Goal: Information Seeking & Learning: Learn about a topic

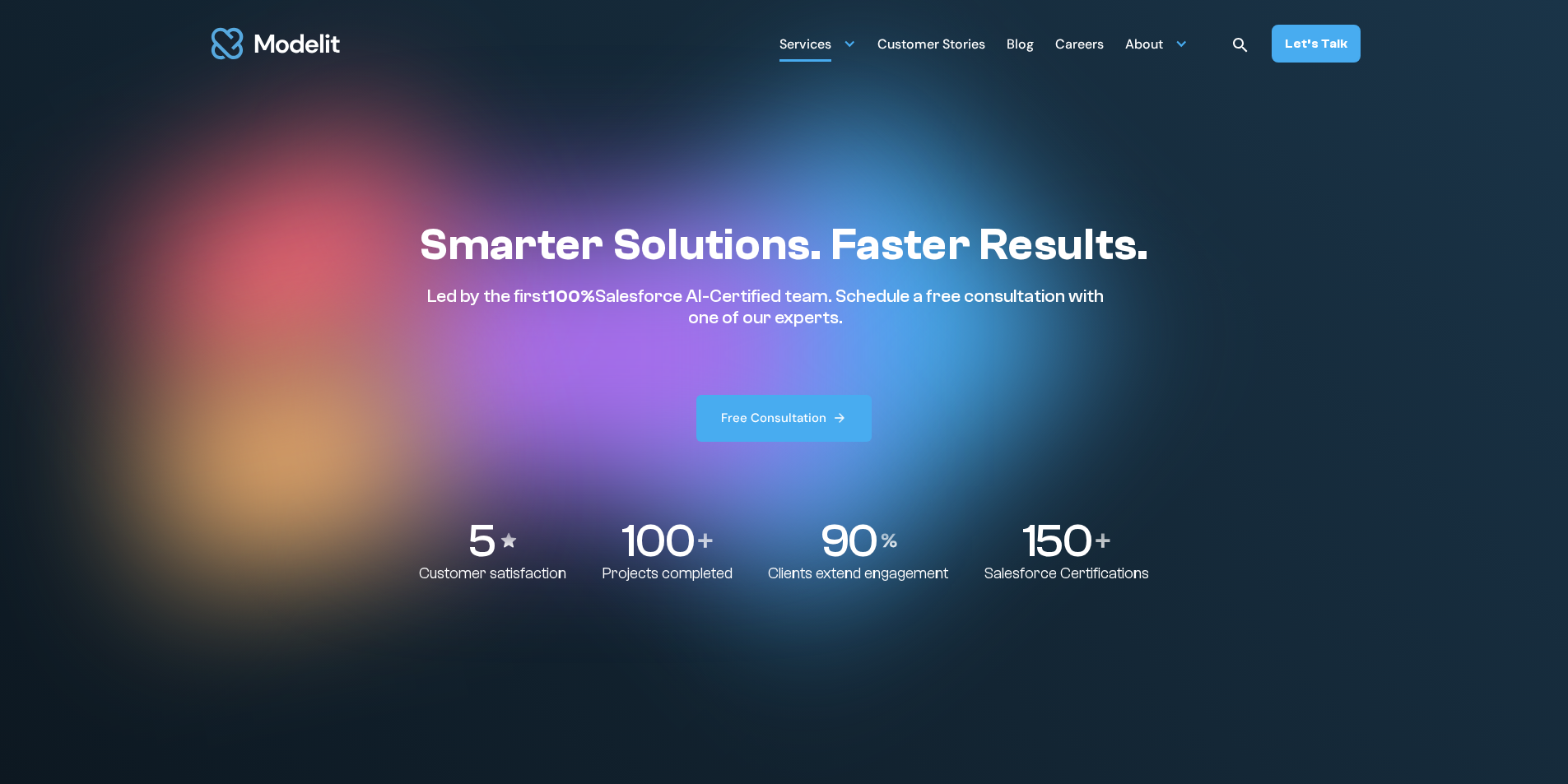
click at [826, 39] on div "Services" at bounding box center [805, 45] width 52 height 32
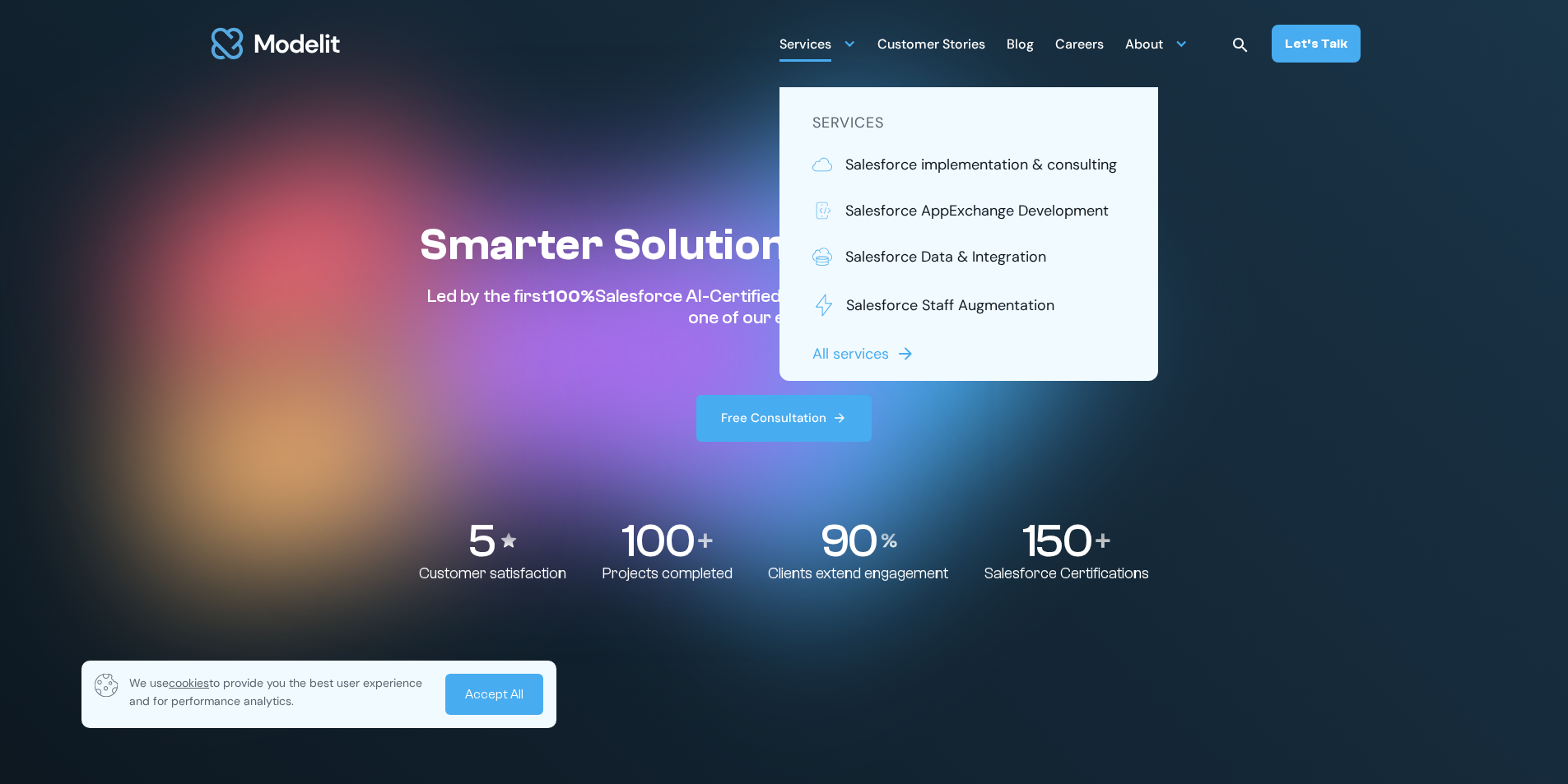
click at [1015, 48] on div "Blog" at bounding box center [1019, 45] width 27 height 32
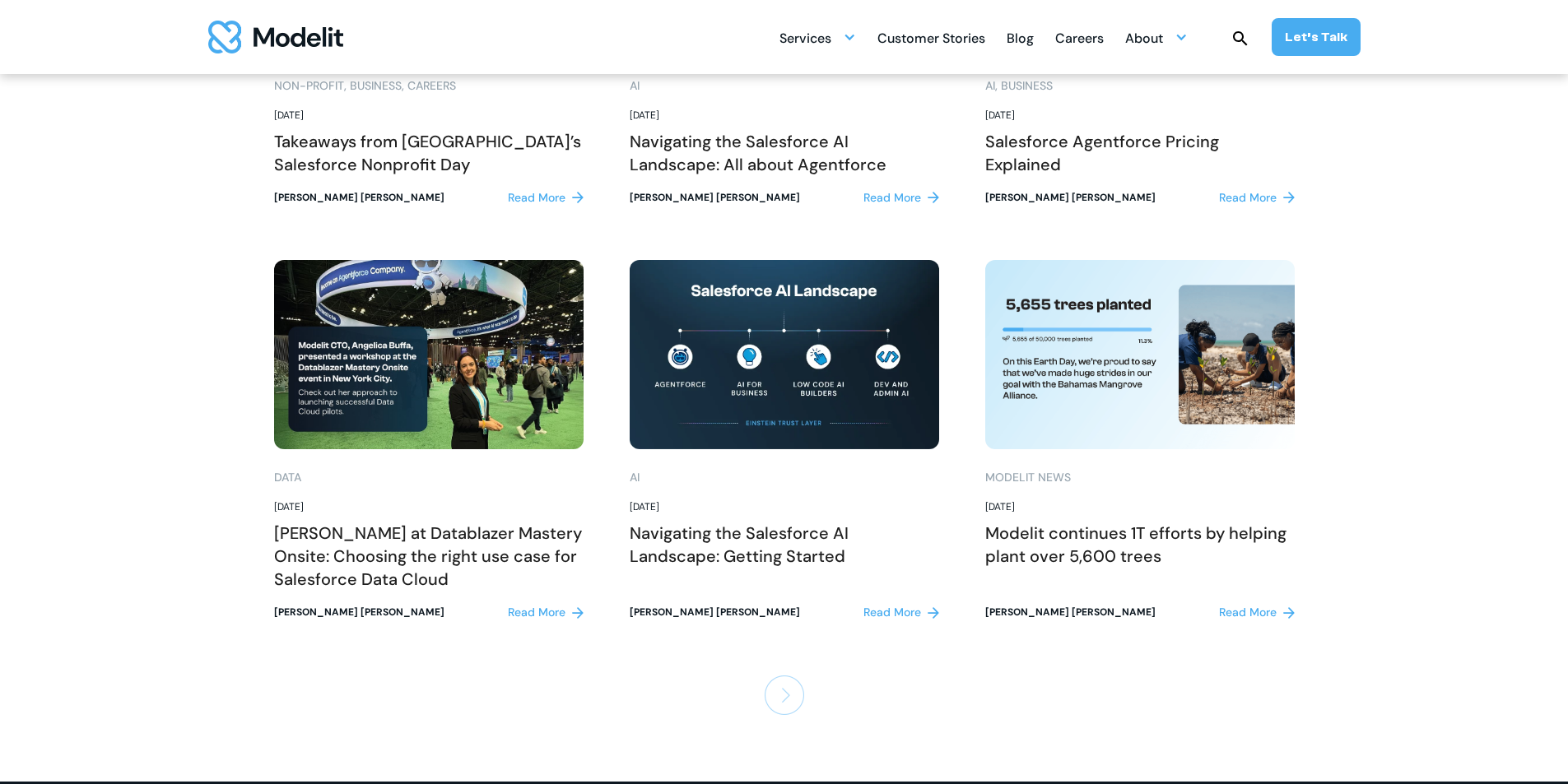
scroll to position [1811, 0]
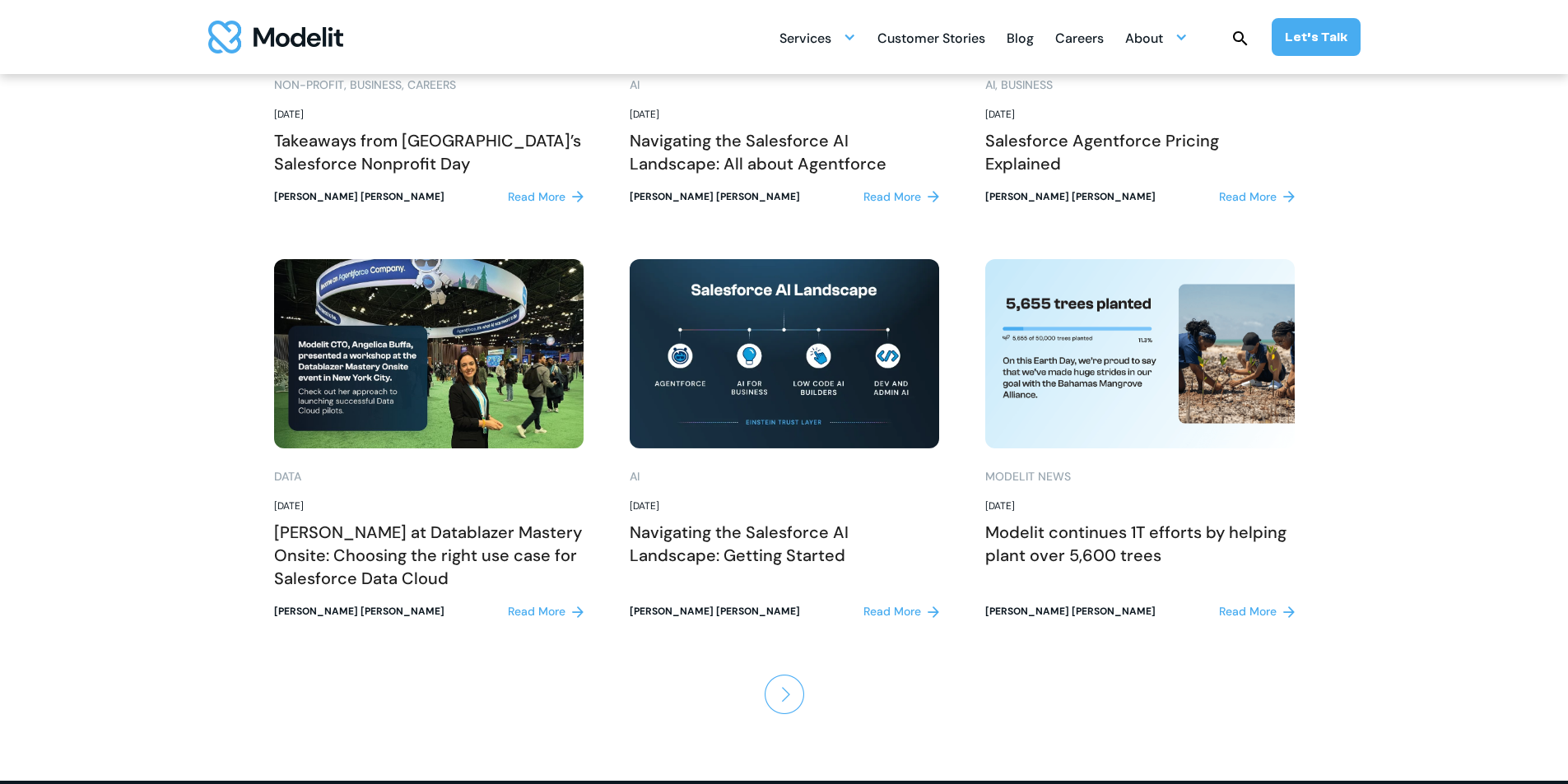
click at [523, 609] on div "Read More" at bounding box center [537, 611] width 57 height 18
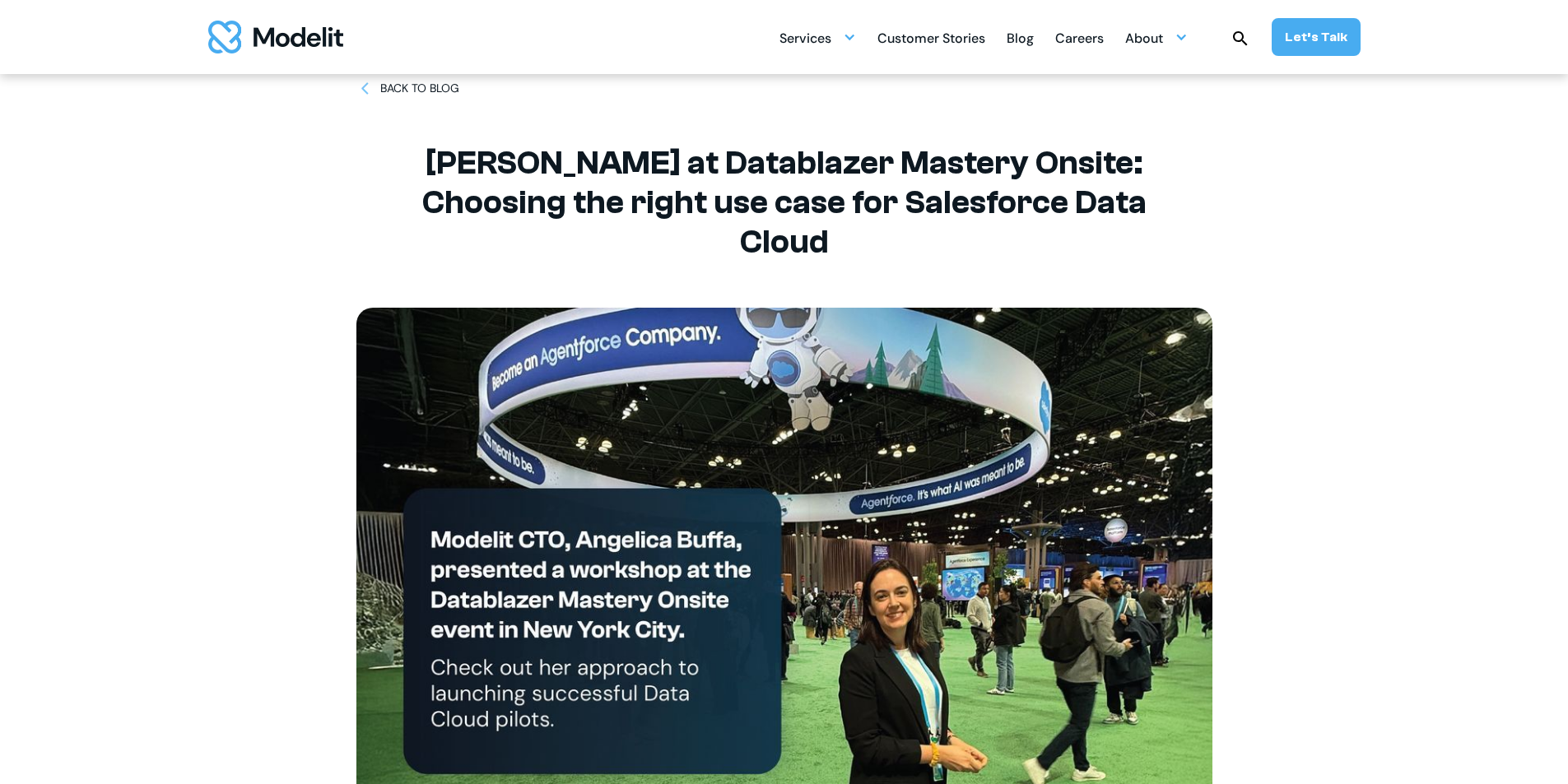
scroll to position [329, 0]
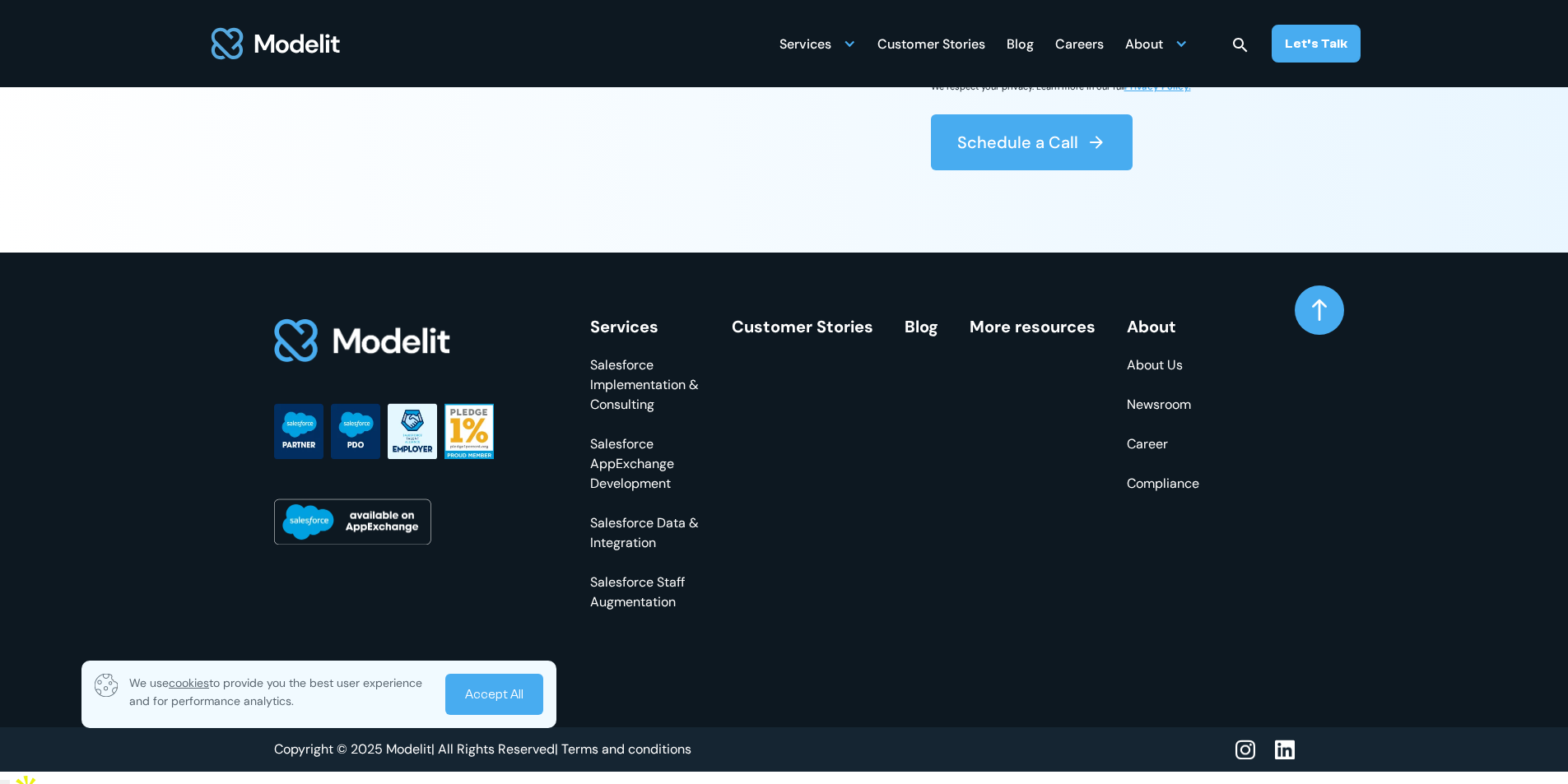
scroll to position [6422, 0]
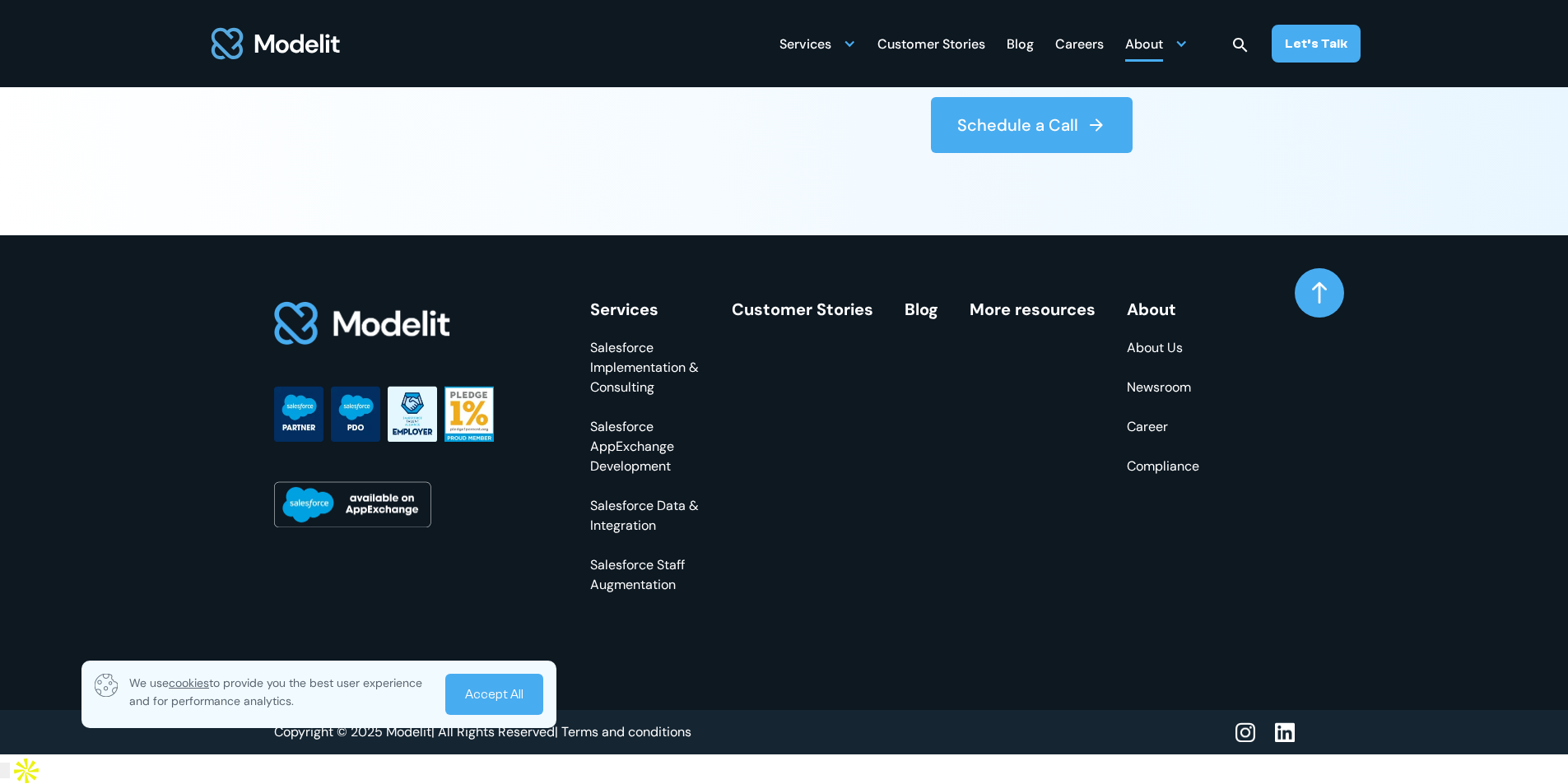
click at [1175, 44] on div "About" at bounding box center [1156, 42] width 63 height 32
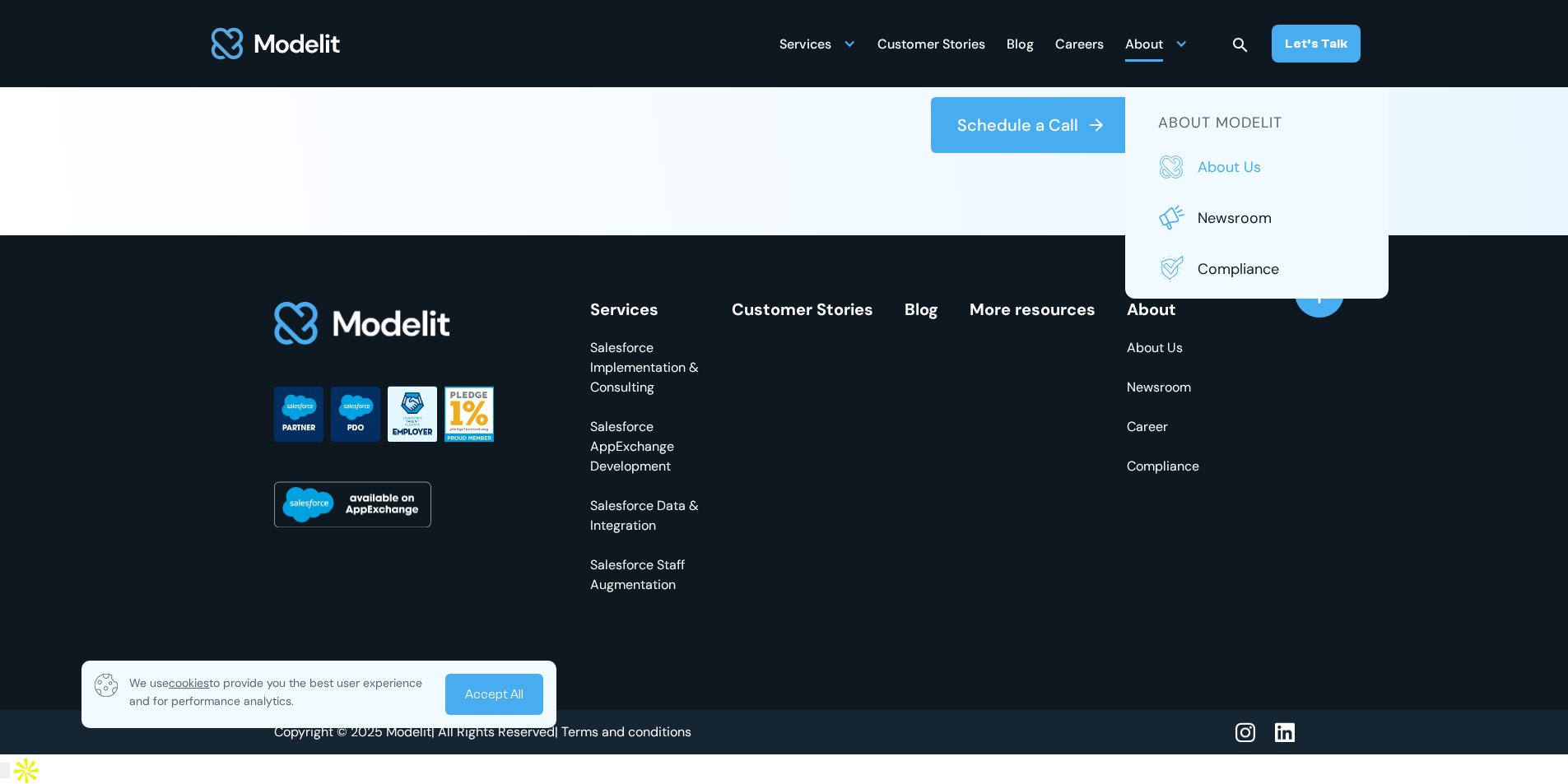
click at [1224, 169] on p "About us" at bounding box center [1276, 166] width 158 height 21
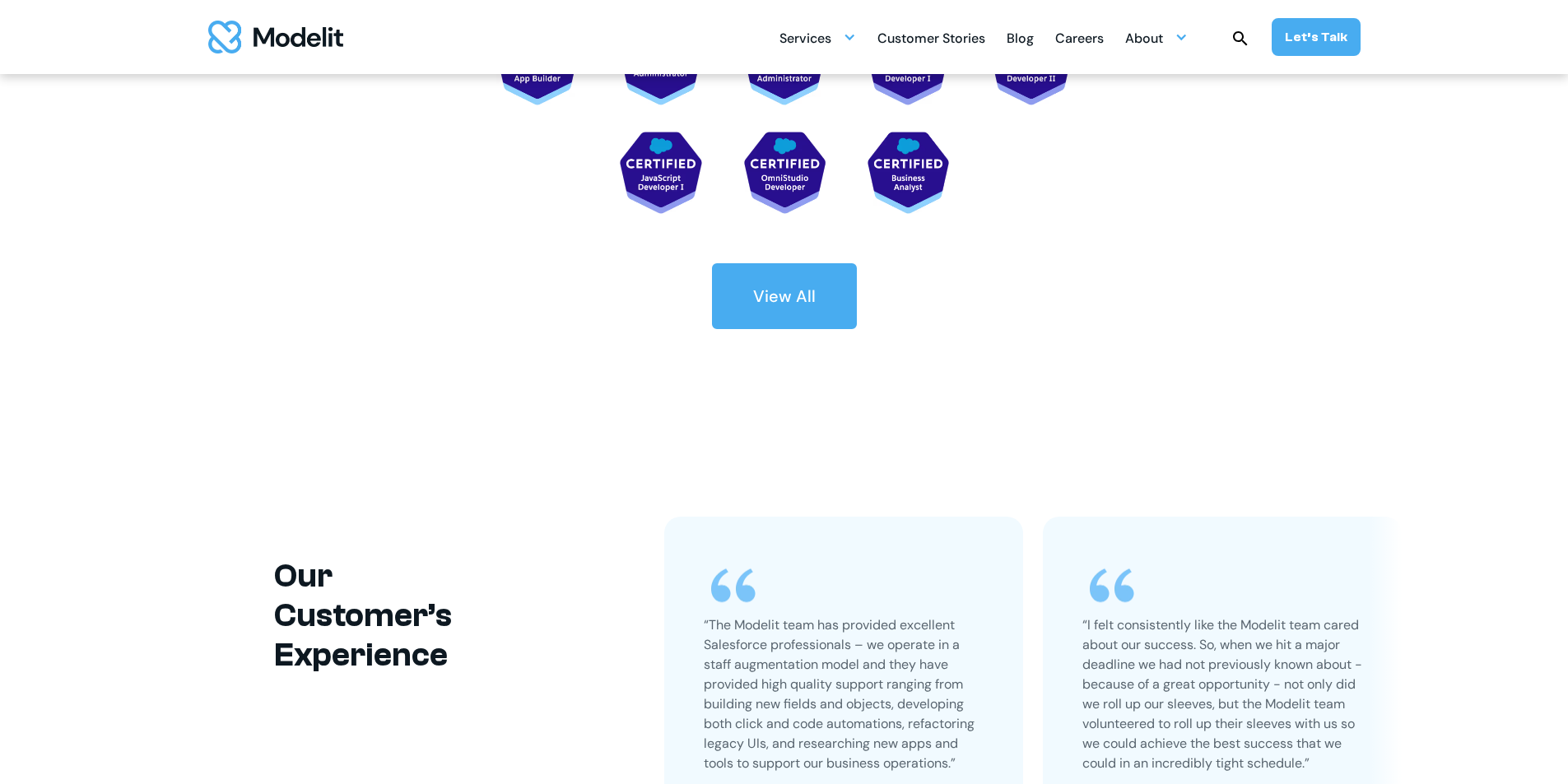
scroll to position [3210, 0]
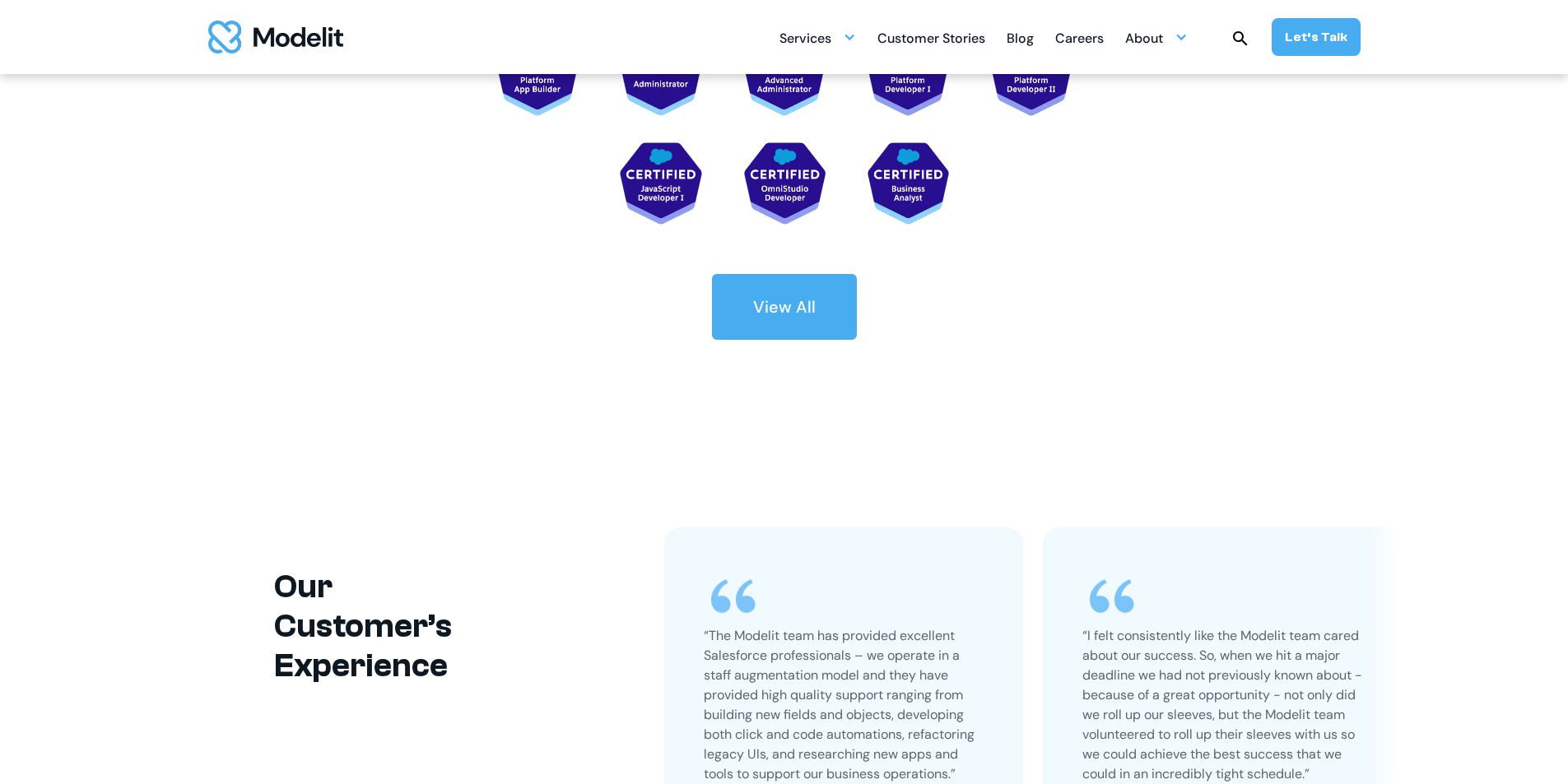
click at [849, 296] on link "View All" at bounding box center [784, 307] width 145 height 66
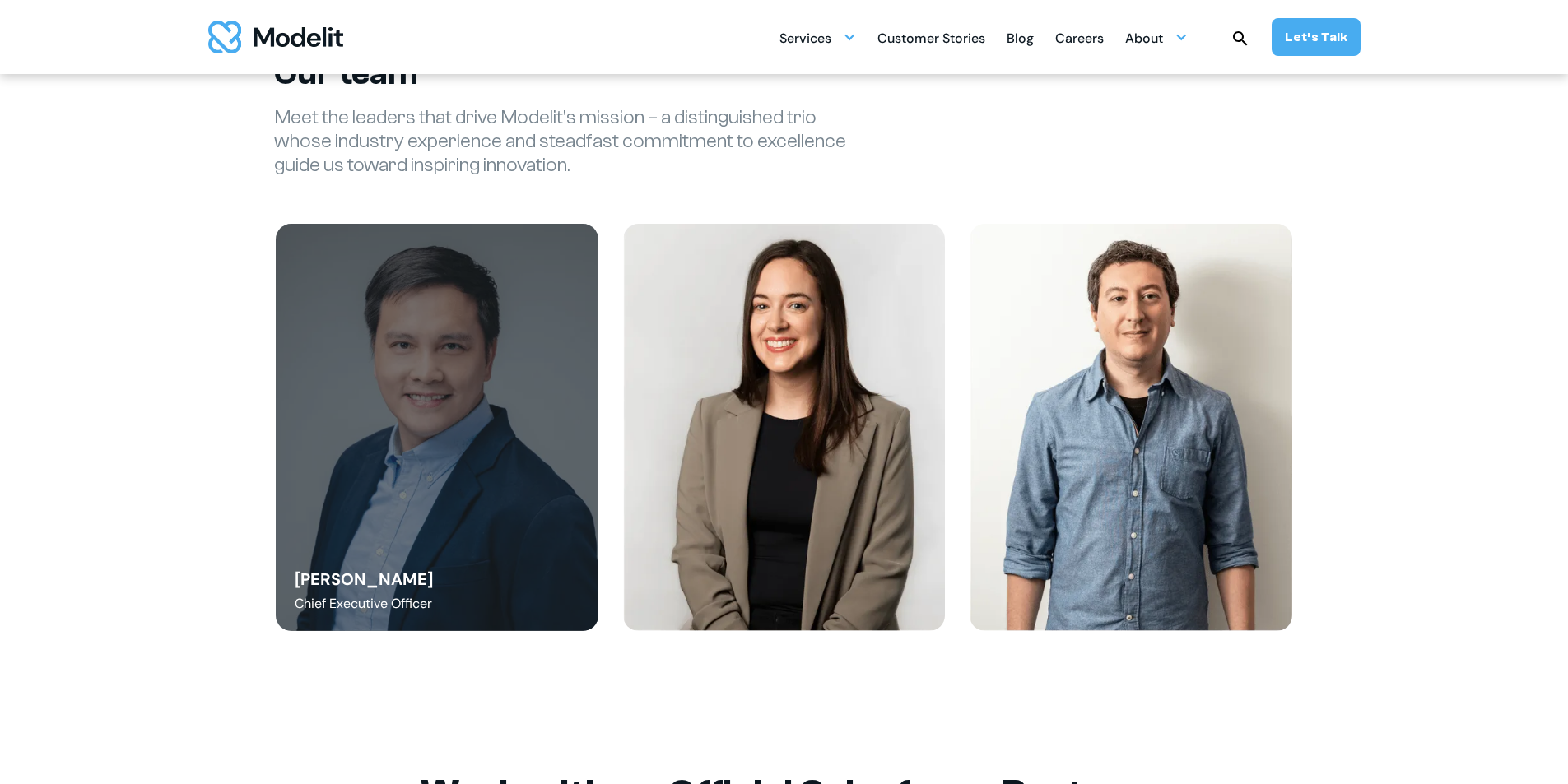
scroll to position [1893, 0]
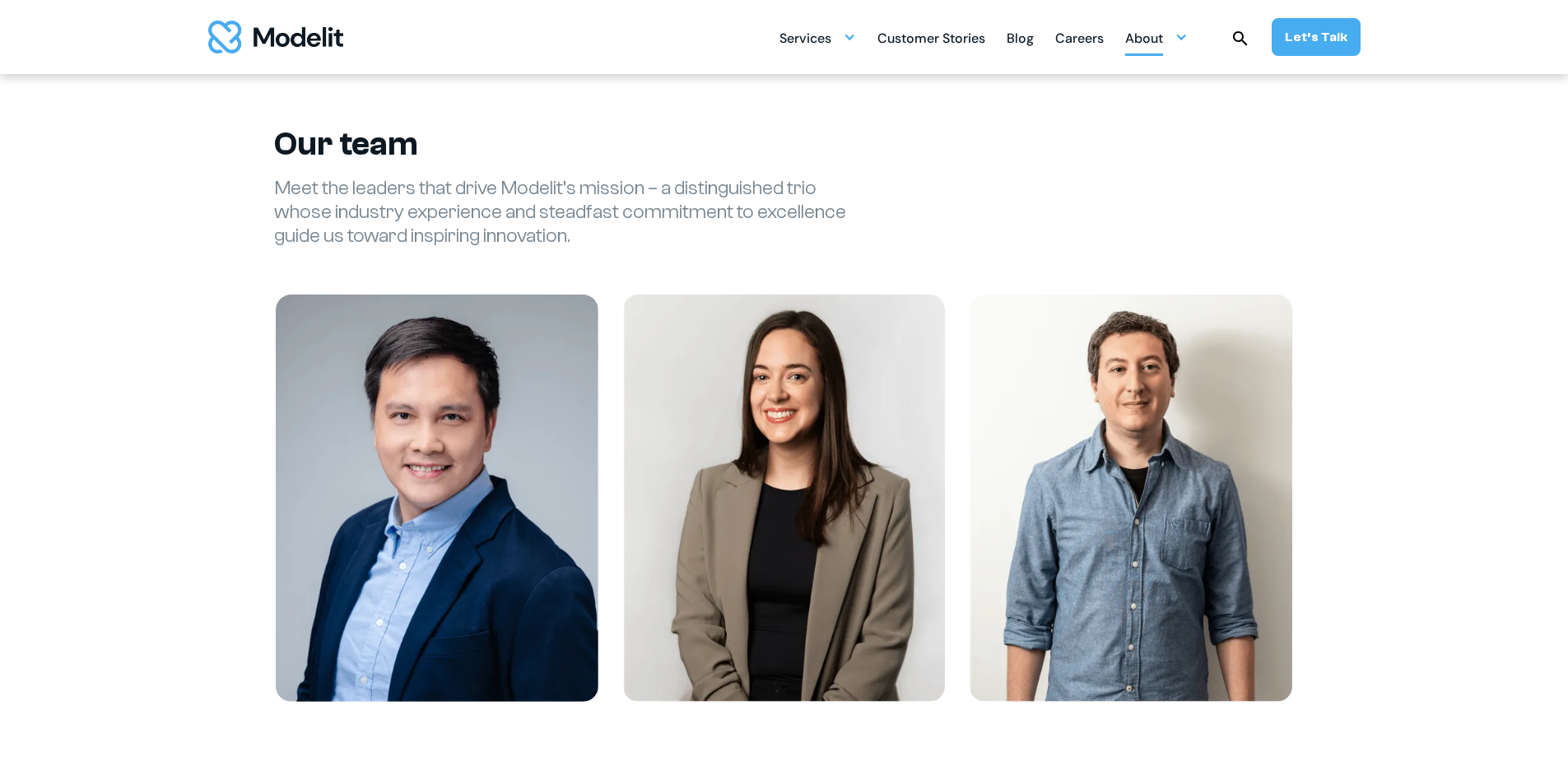
click at [1153, 37] on div "About" at bounding box center [1143, 40] width 38 height 32
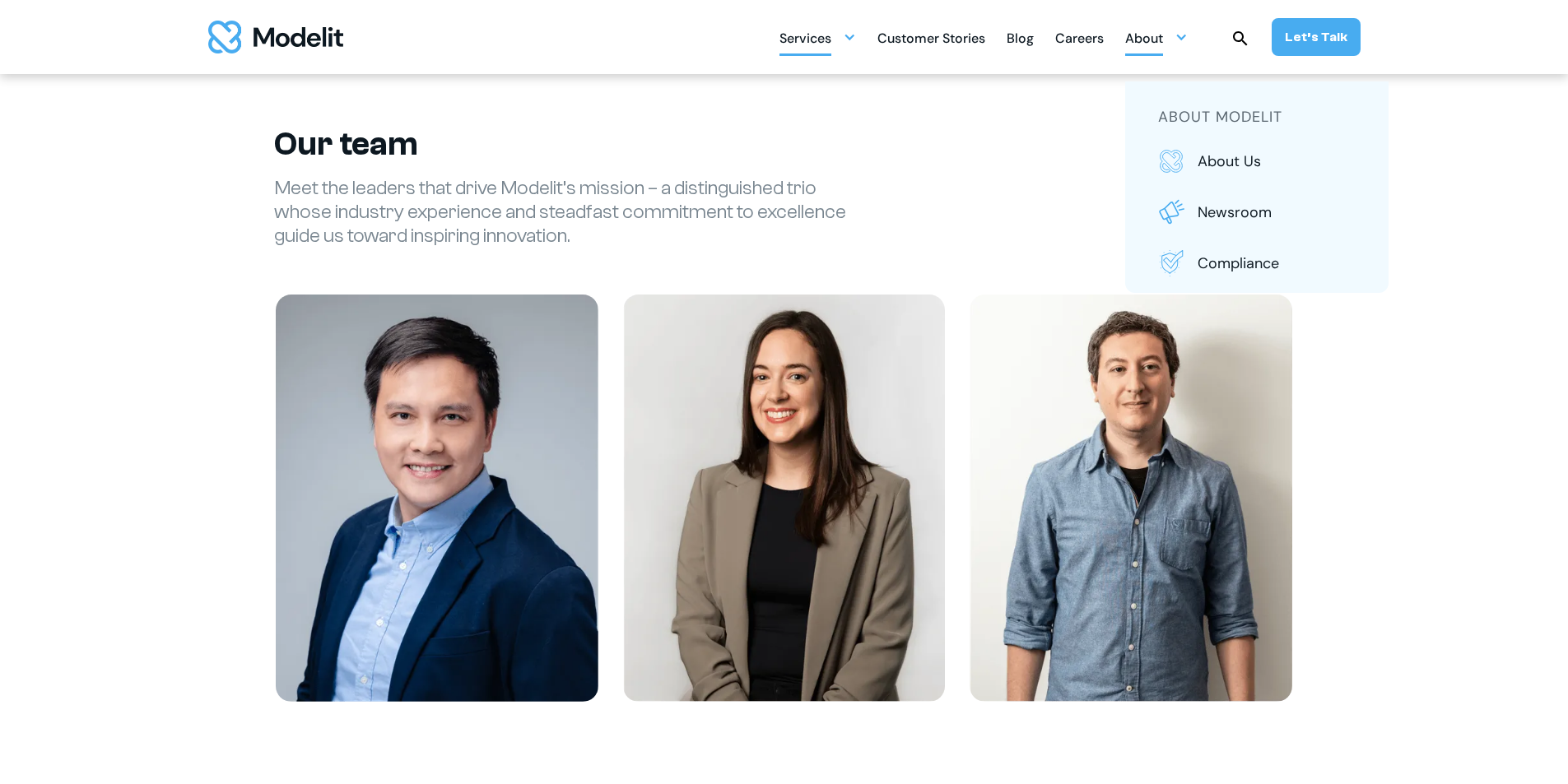
click at [856, 34] on div at bounding box center [850, 37] width 13 height 13
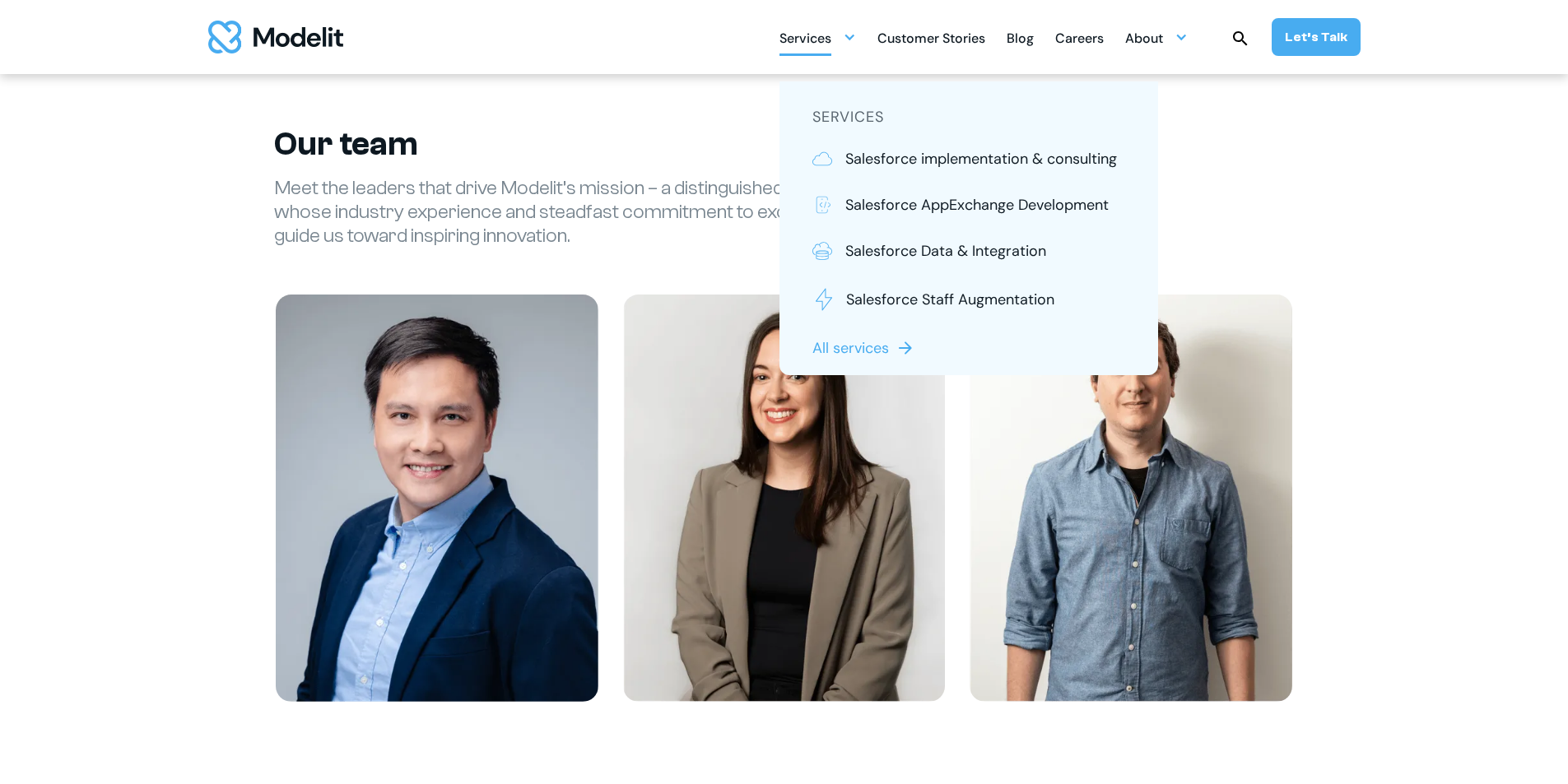
click at [654, 128] on h2 "Our team" at bounding box center [784, 144] width 1020 height 40
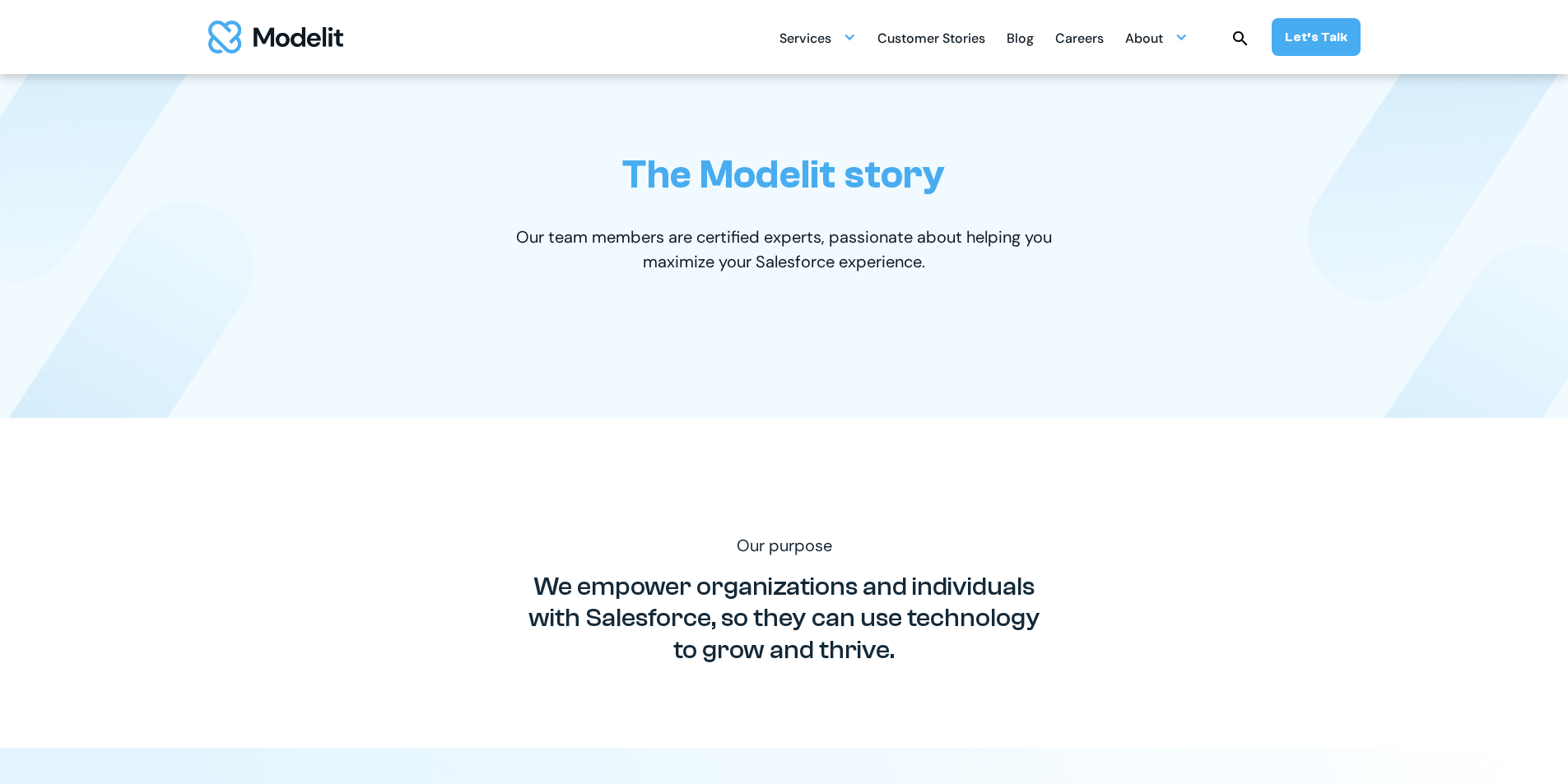
scroll to position [0, 0]
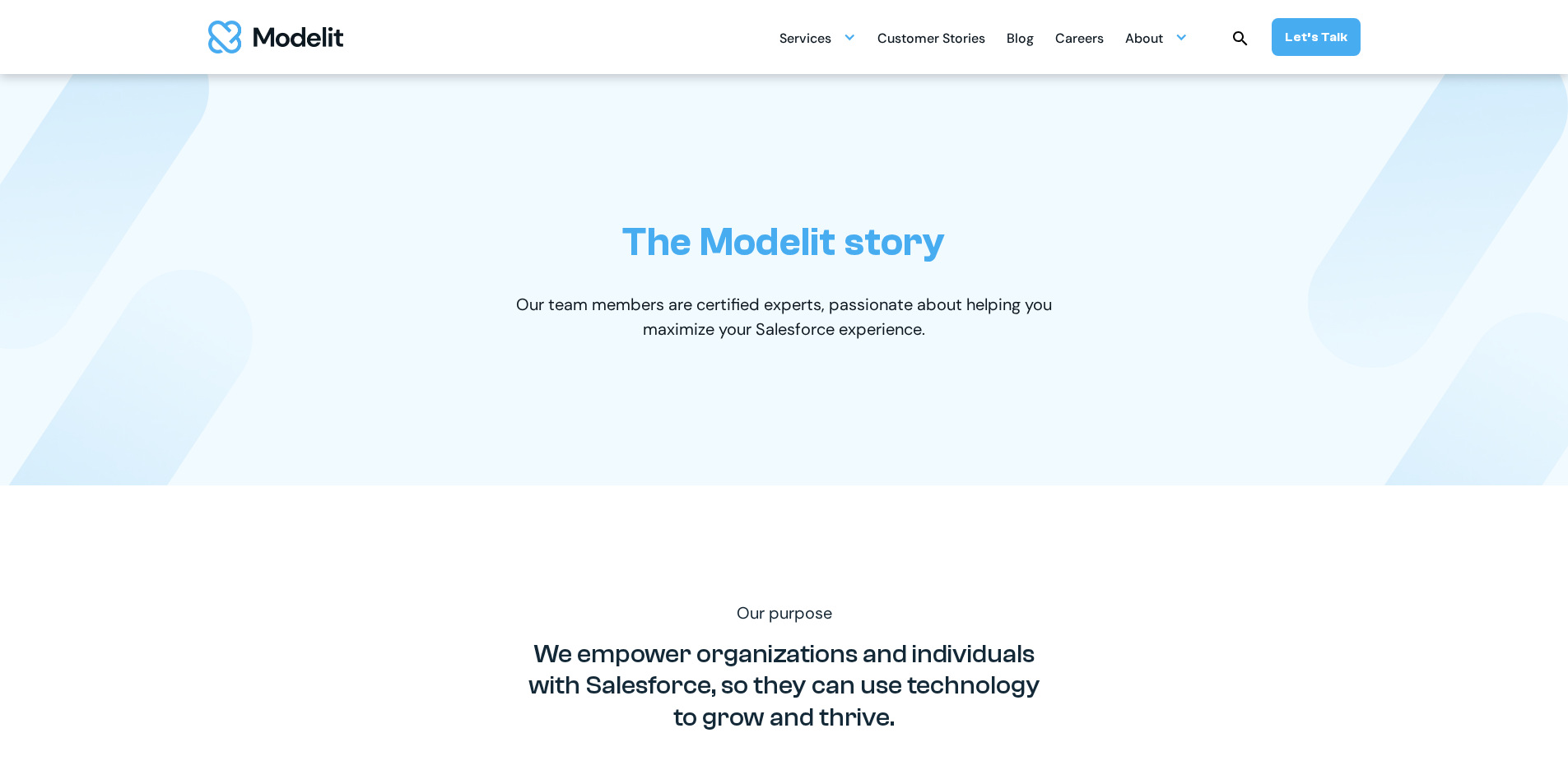
click at [279, 41] on img "home" at bounding box center [275, 37] width 135 height 33
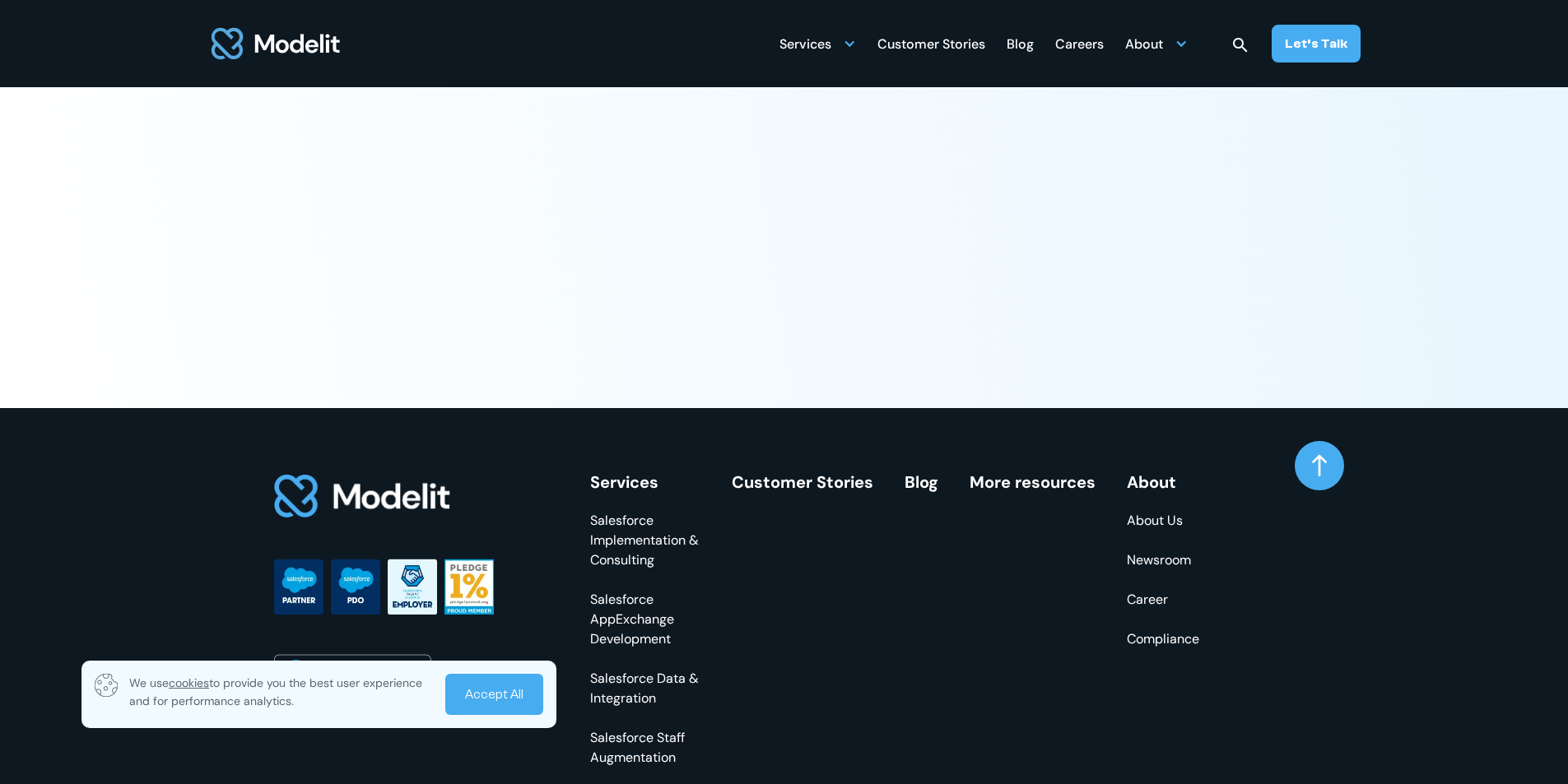
scroll to position [6422, 0]
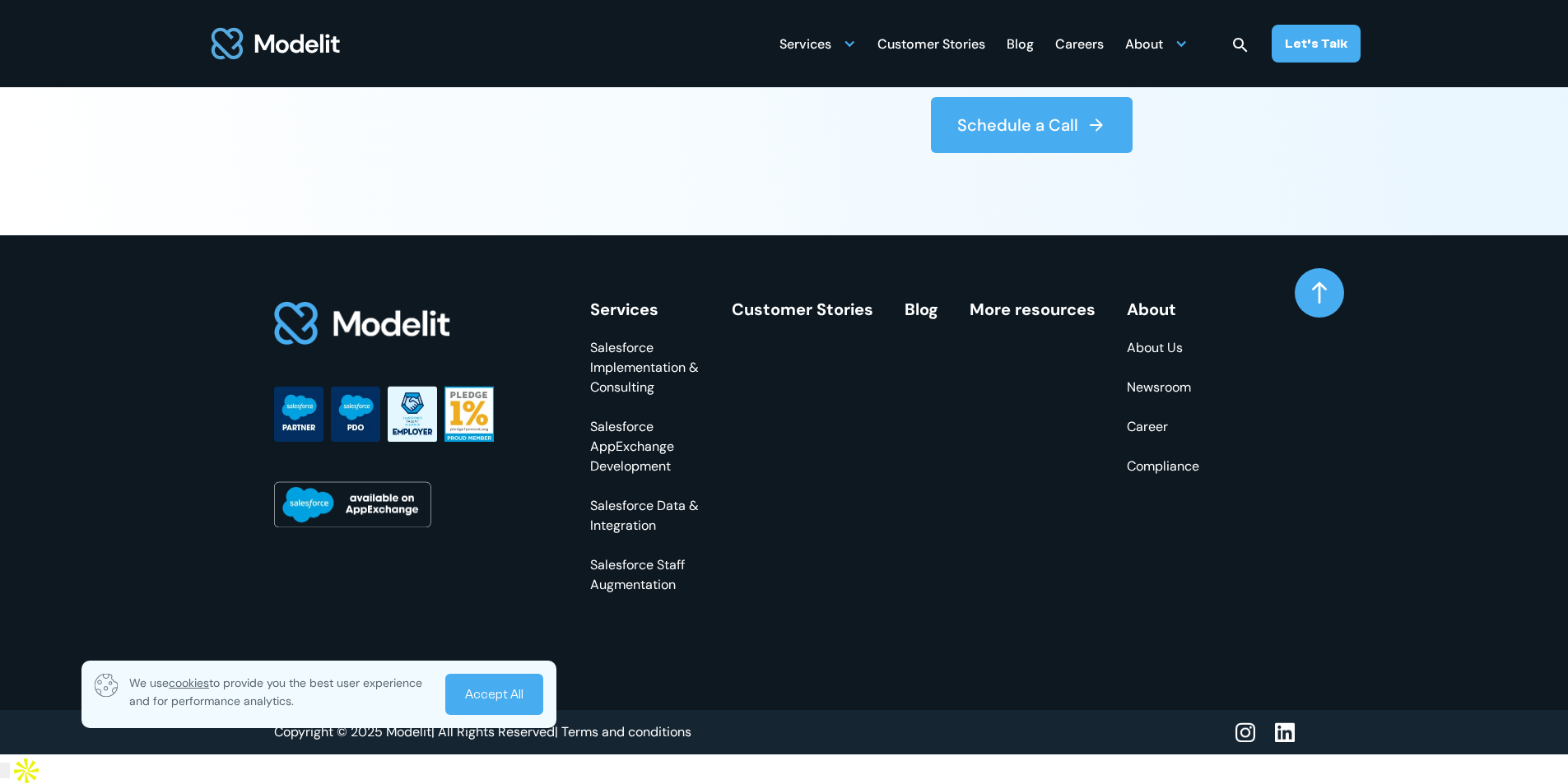
click at [1146, 437] on link "Career" at bounding box center [1163, 427] width 72 height 19
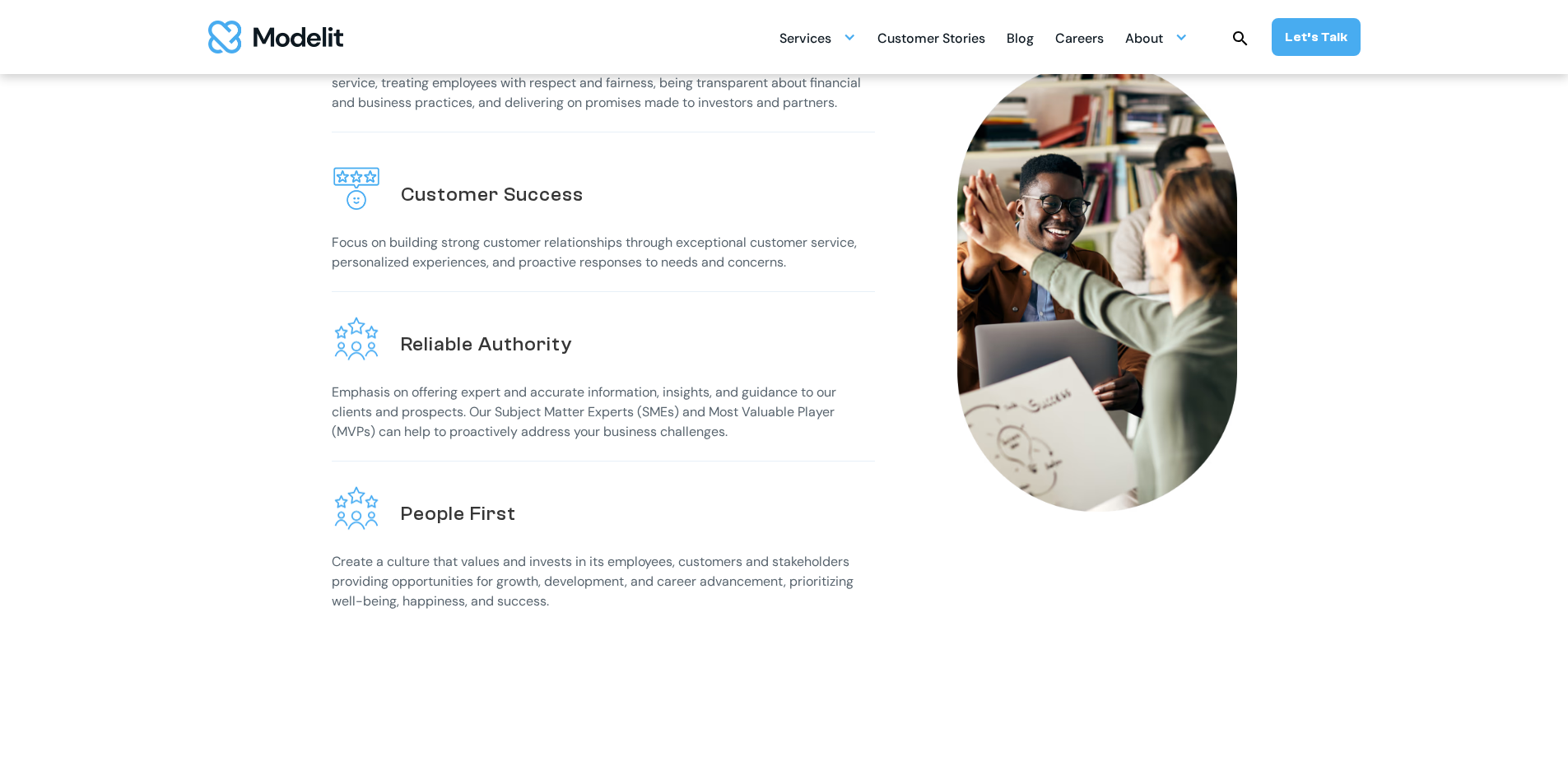
scroll to position [576, 0]
